Goal: Find specific page/section: Find specific page/section

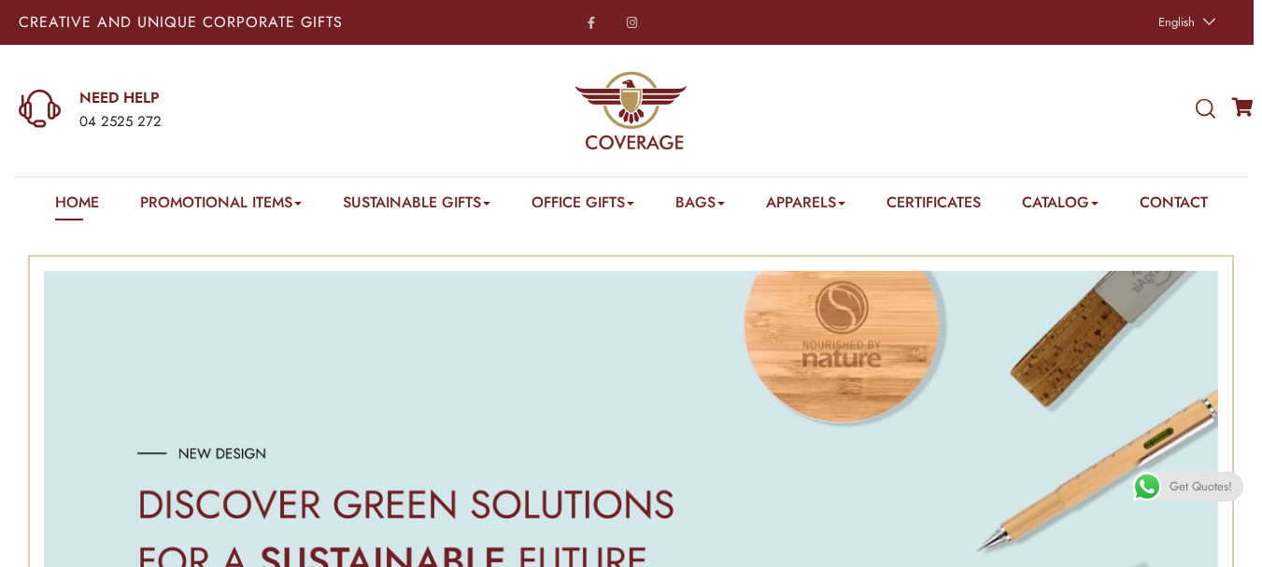
click at [1207, 113] on icon at bounding box center [1205, 109] width 20 height 21
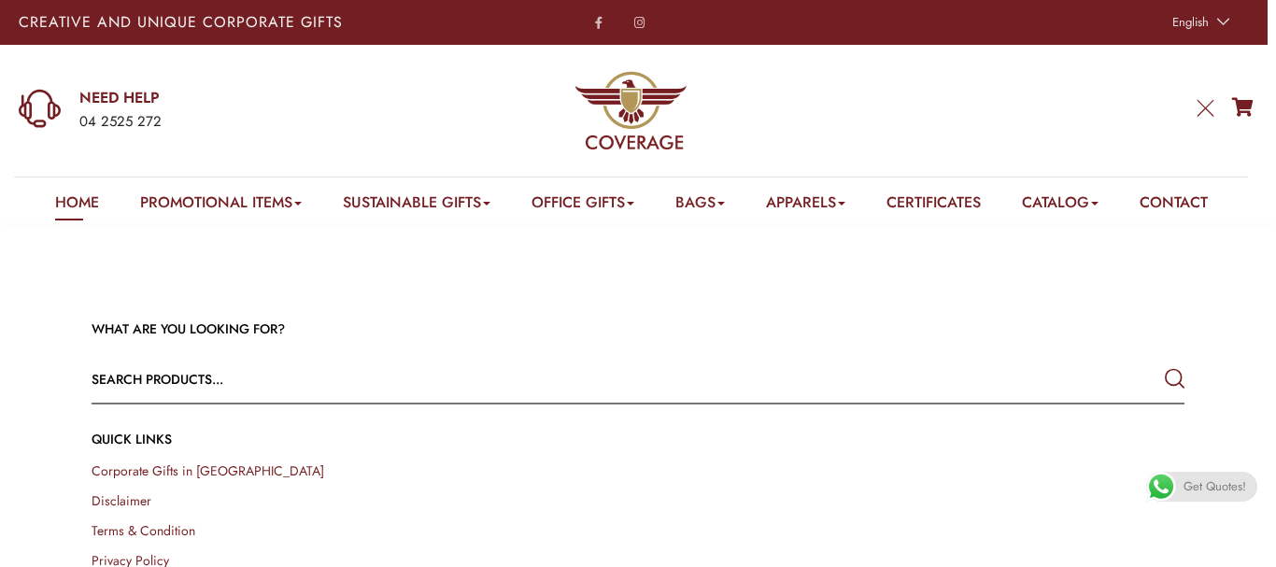
click at [345, 383] on input "text" at bounding box center [529, 379] width 874 height 45
type input "pins"
click at [1164, 362] on button "submit" at bounding box center [1174, 379] width 20 height 34
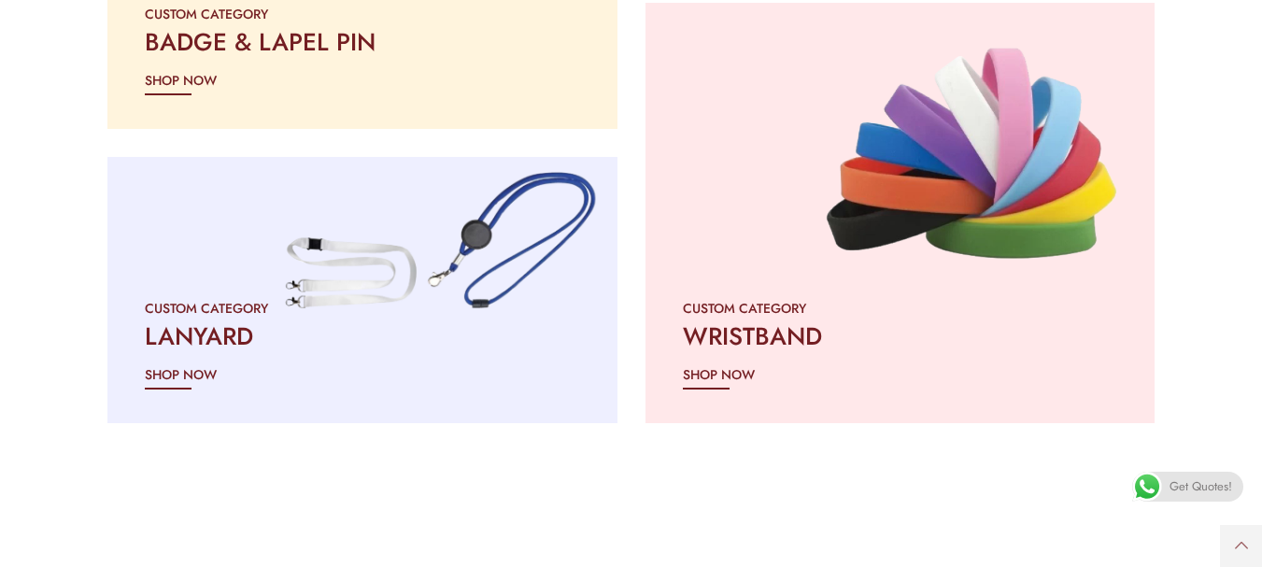
scroll to position [2334, 0]
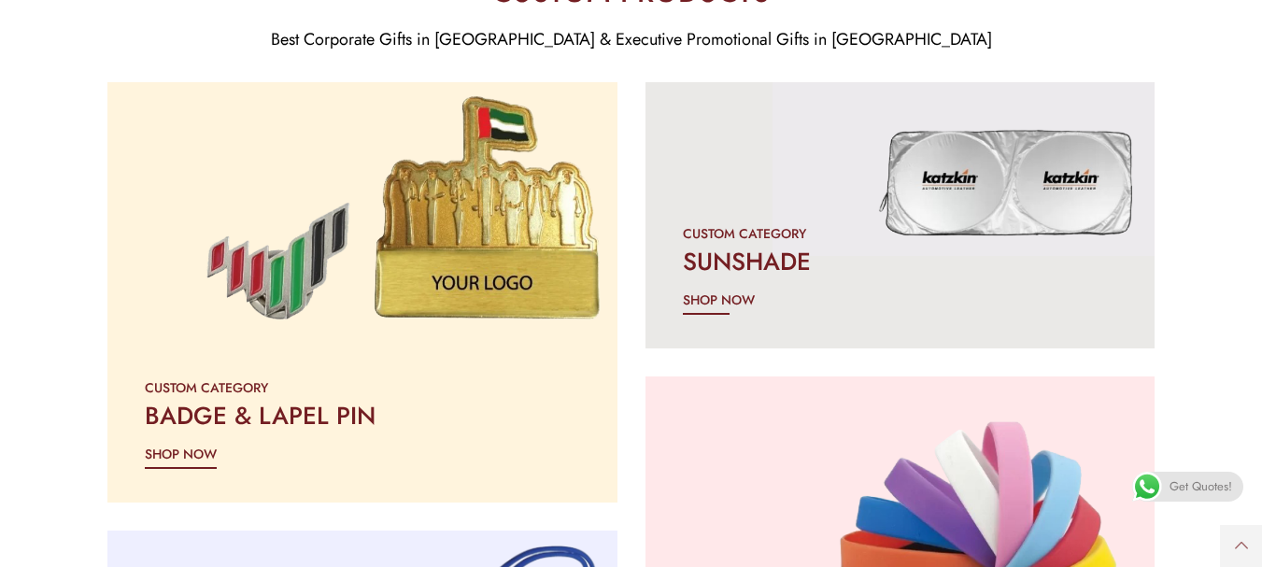
click at [324, 399] on h2 "BADGE & LAPEL PIN" at bounding box center [362, 416] width 435 height 34
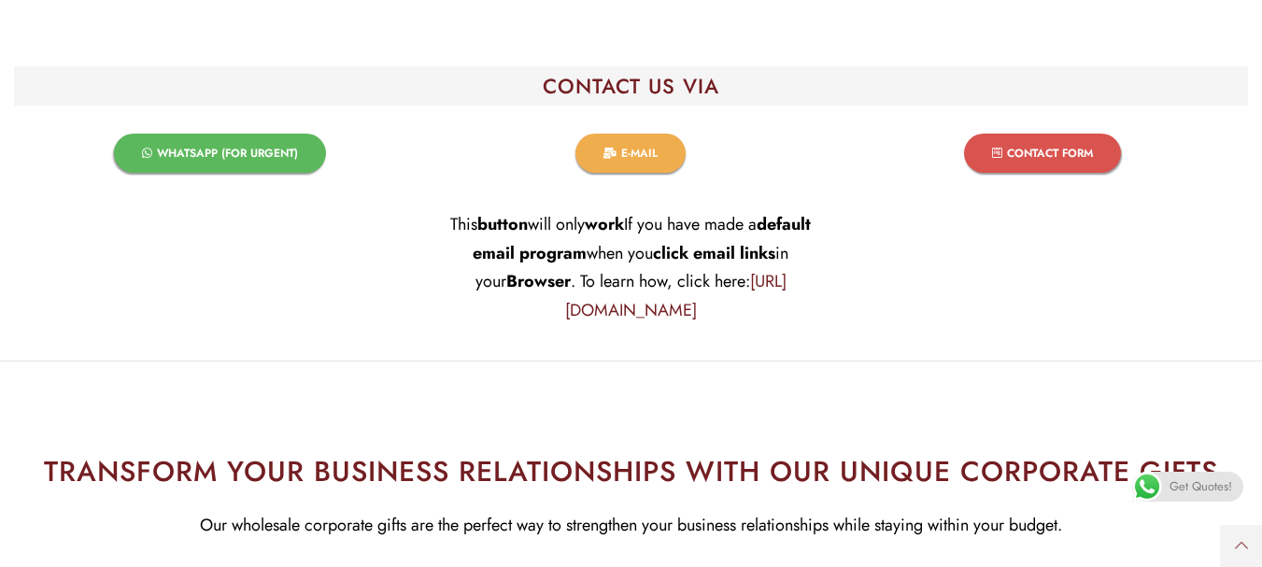
scroll to position [11952, 0]
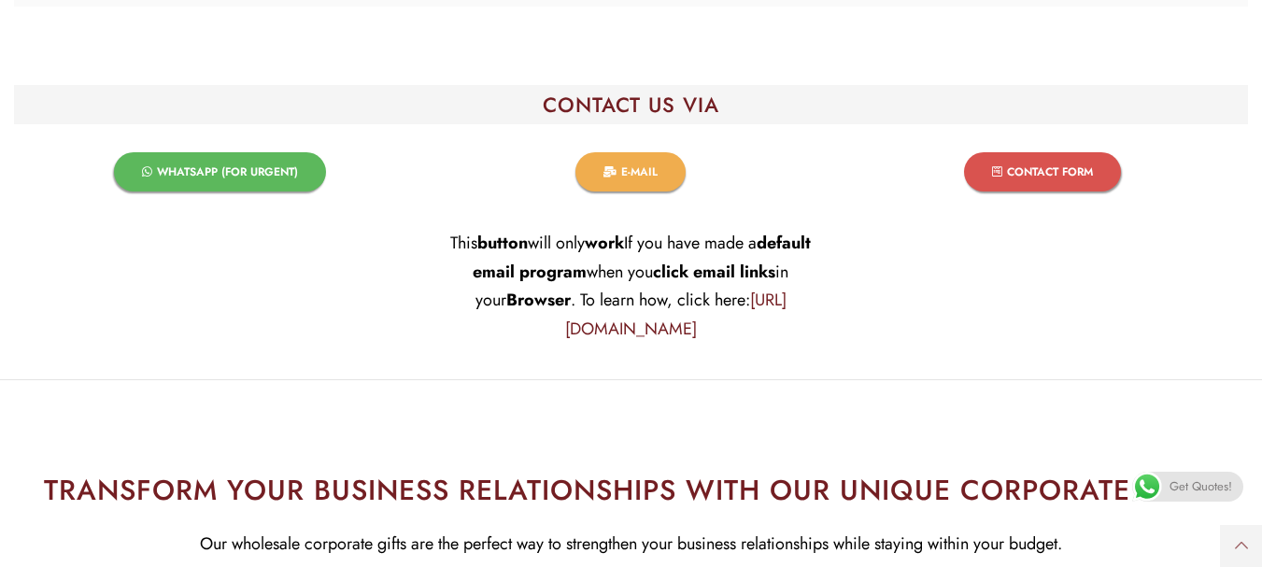
click at [247, 166] on span "WHATSAPP (FOR URGENT)​" at bounding box center [227, 171] width 141 height 11
